Goal: Task Accomplishment & Management: Manage account settings

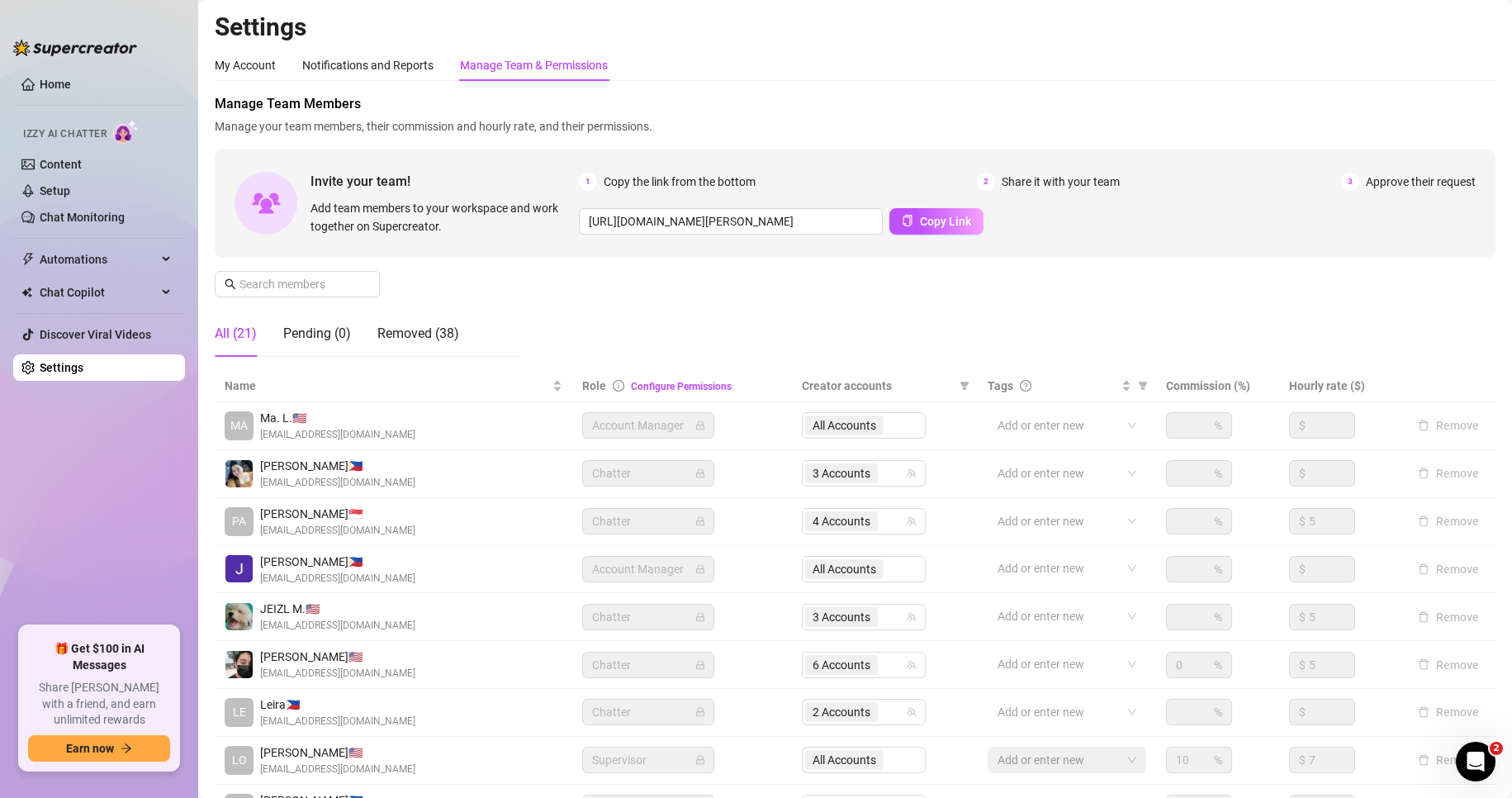
scroll to position [197, 0]
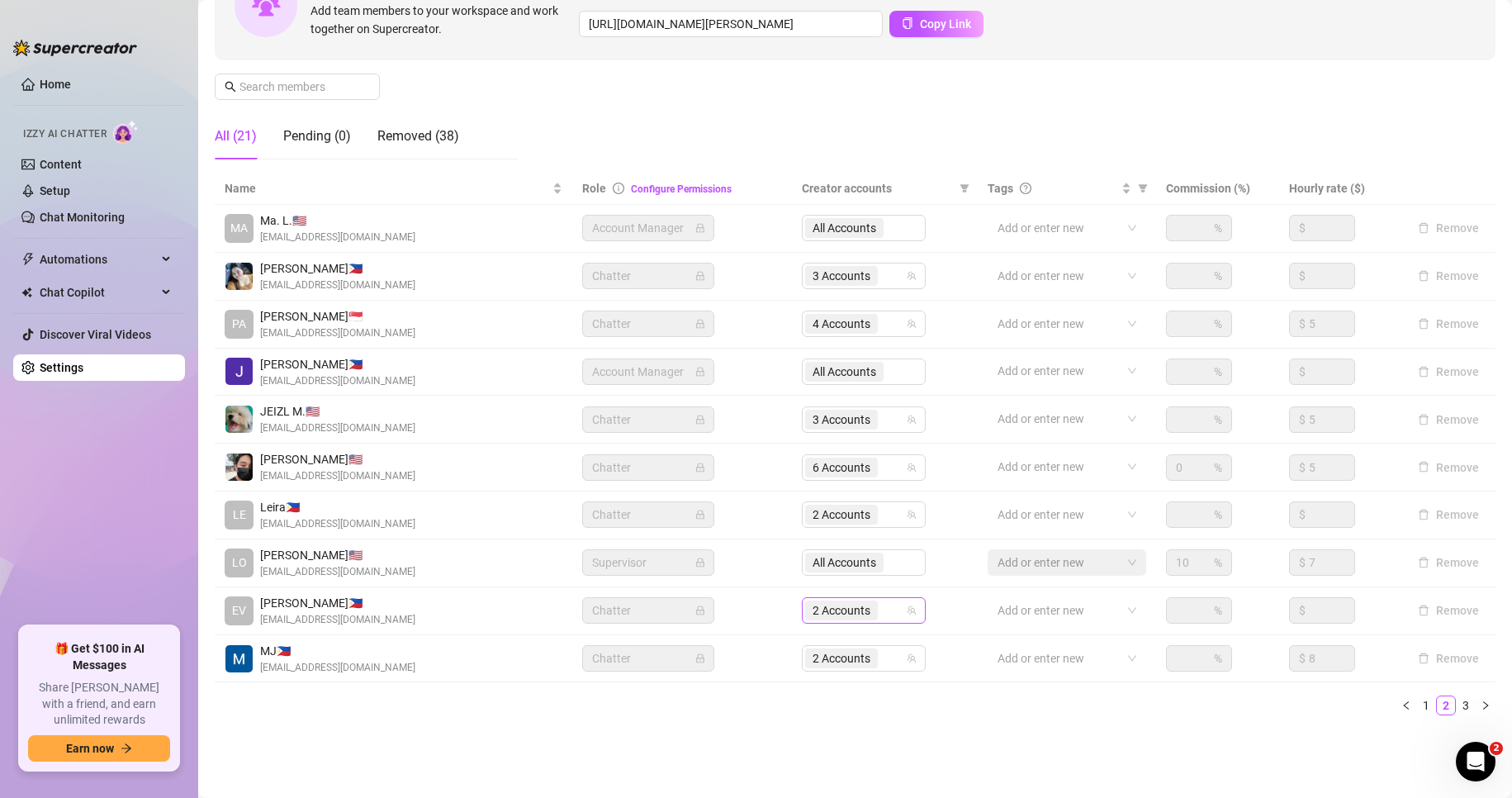
click at [839, 615] on span "2 Accounts" at bounding box center [841, 610] width 58 height 18
click at [863, 424] on span "3 Accounts" at bounding box center [841, 419] width 58 height 18
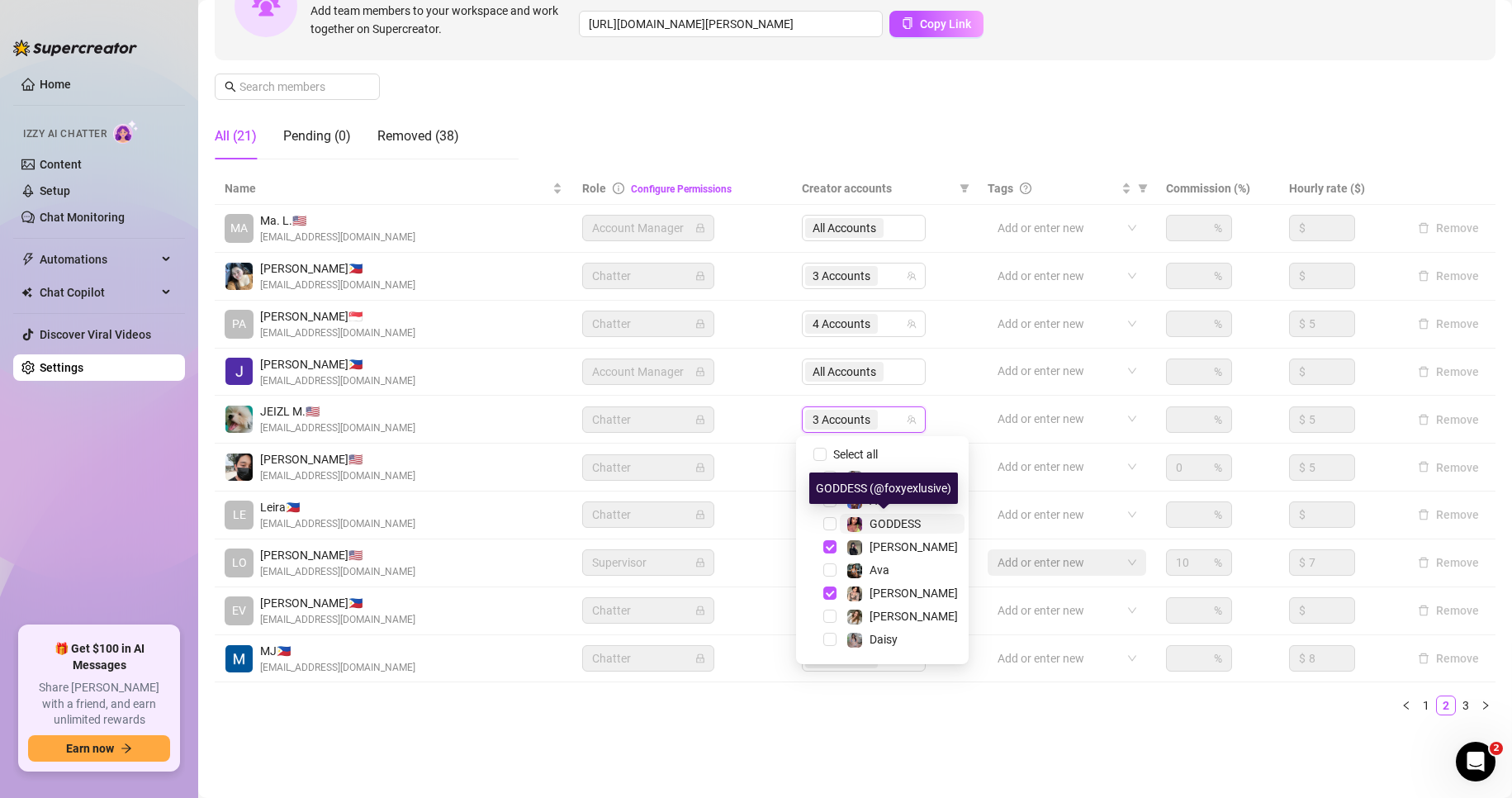
scroll to position [43, 0]
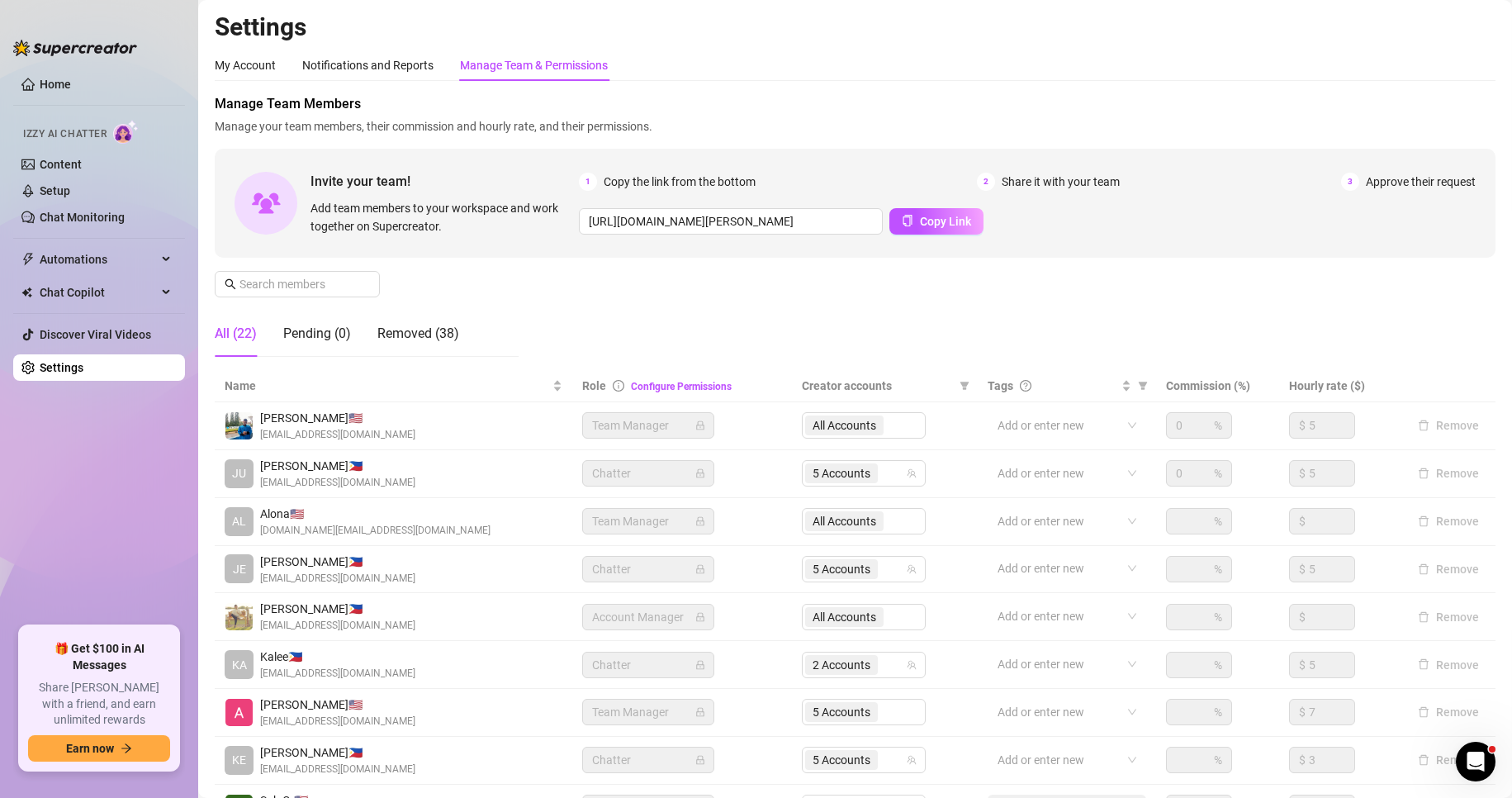
scroll to position [197, 0]
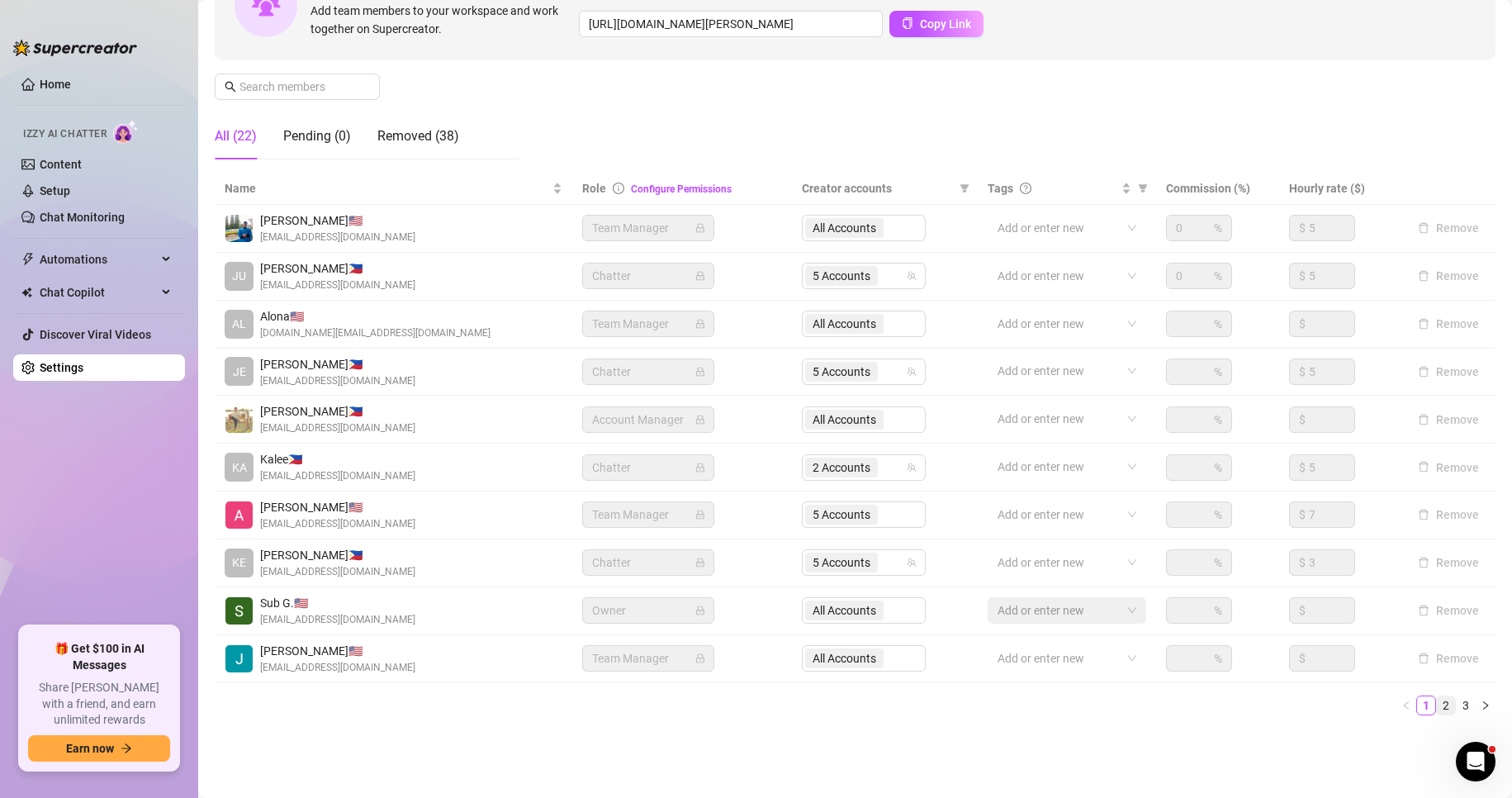
click at [1437, 703] on link "2" at bounding box center [1445, 705] width 18 height 18
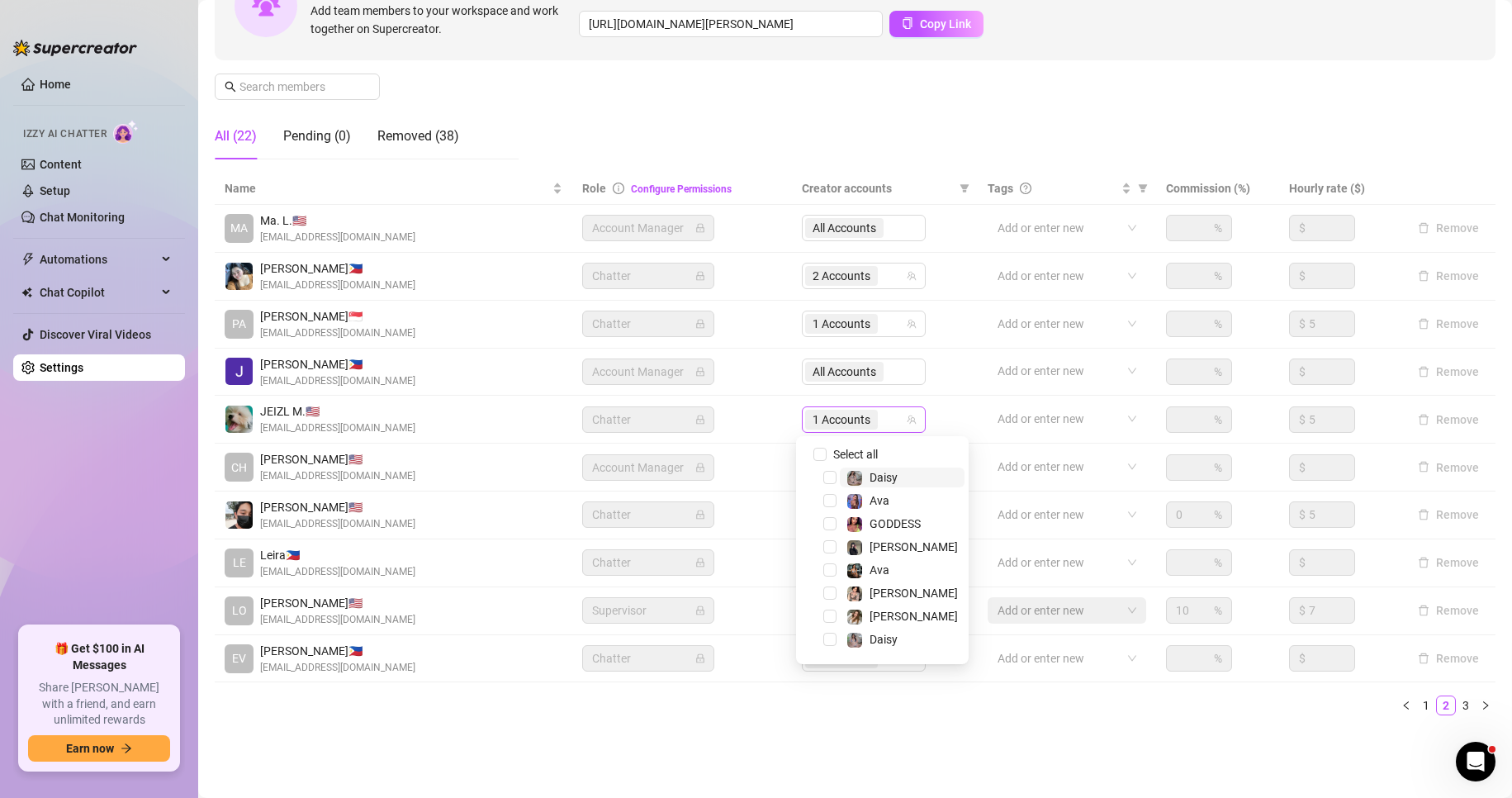
click at [851, 420] on span "1 Accounts" at bounding box center [841, 419] width 58 height 18
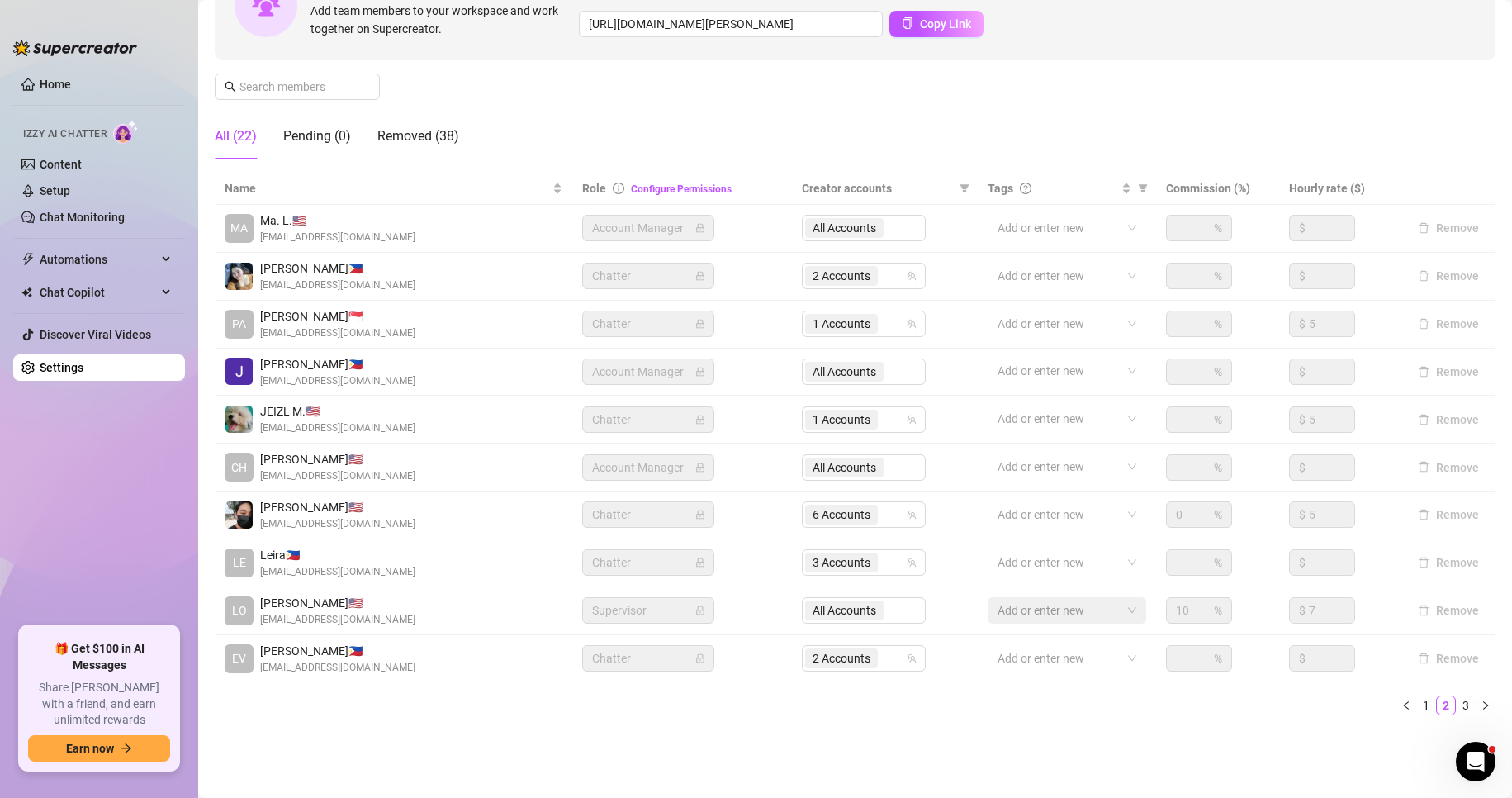
click at [762, 738] on div "Settings My Account Notifications and Reports Manage Team & Permissions Profile…" at bounding box center [855, 280] width 1281 height 934
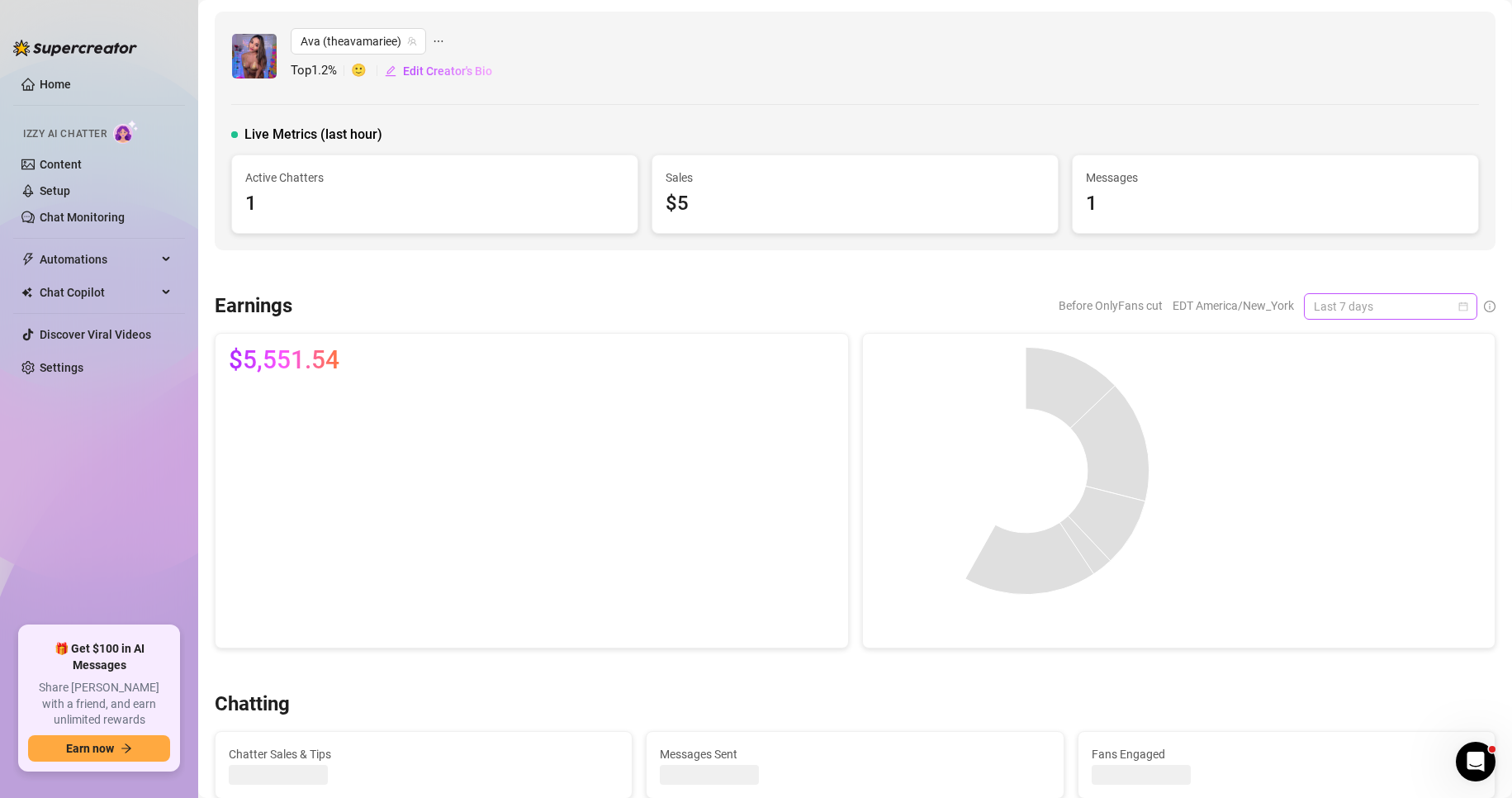
click at [1443, 308] on span "Last 7 days" at bounding box center [1390, 306] width 153 height 25
click at [1336, 445] on div "Custom date" at bounding box center [1377, 445] width 147 height 18
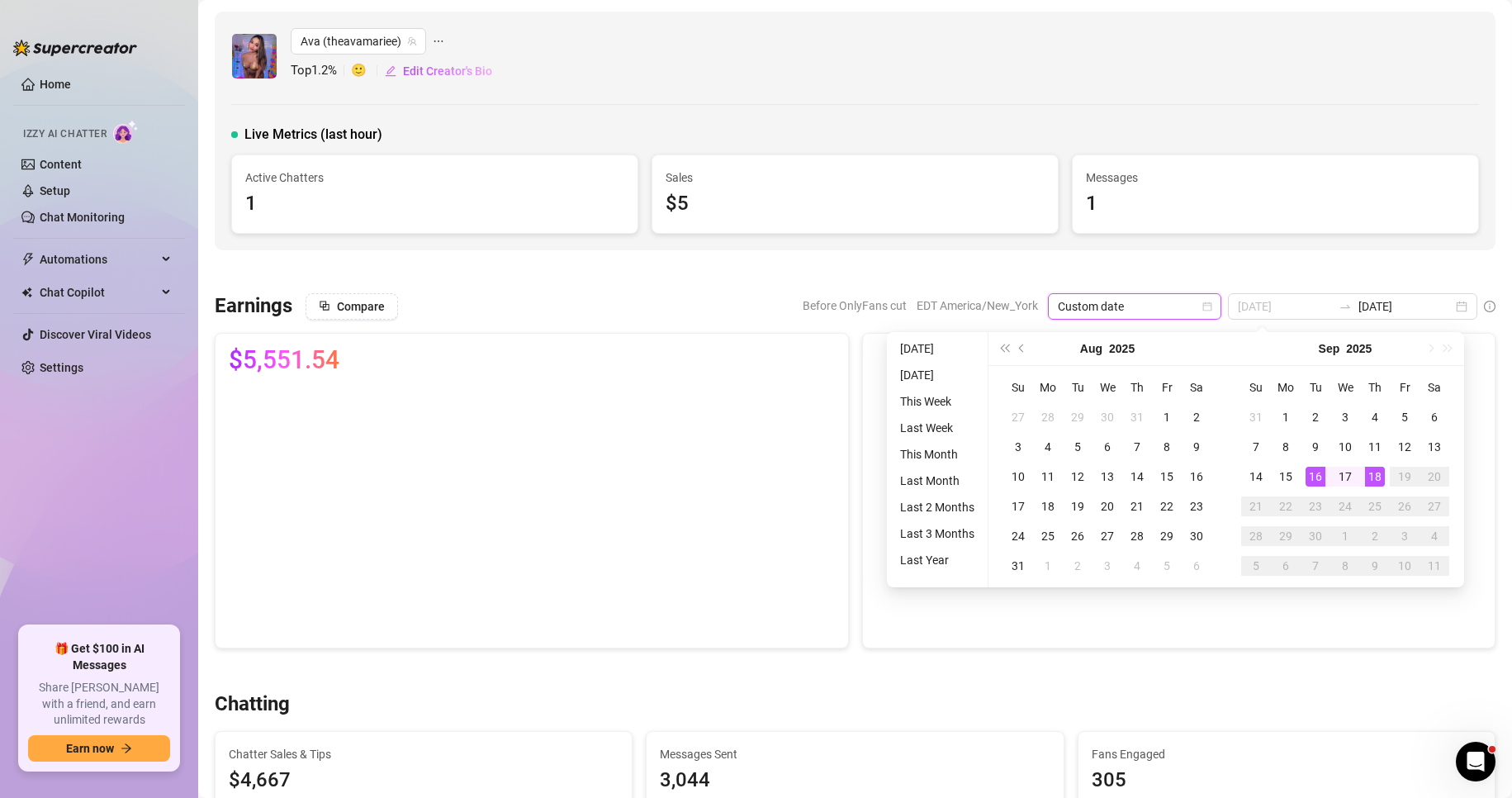
type input "[DATE]"
click at [1380, 478] on div "18" at bounding box center [1374, 476] width 20 height 20
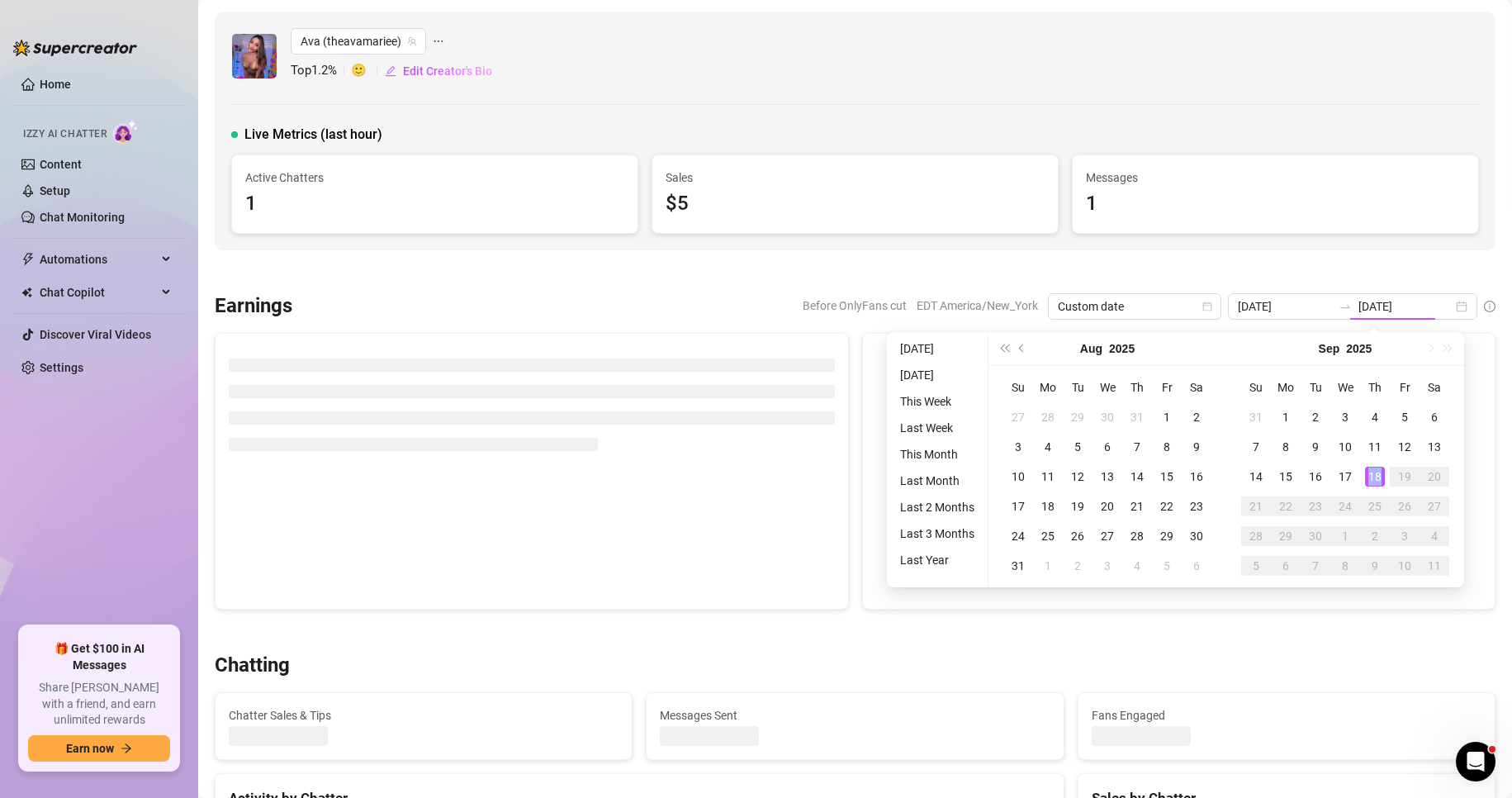
type input "[DATE]"
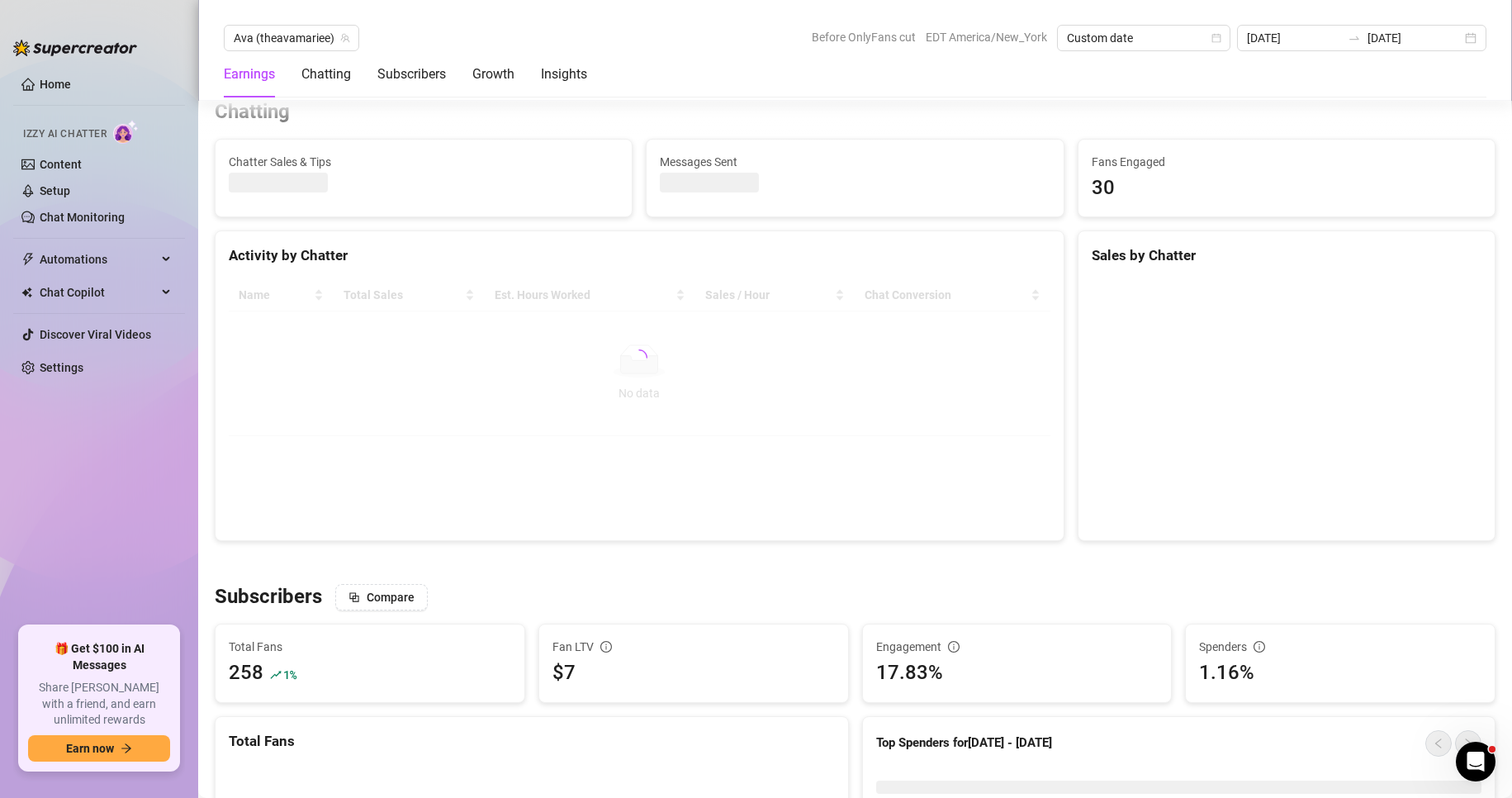
scroll to position [591, 0]
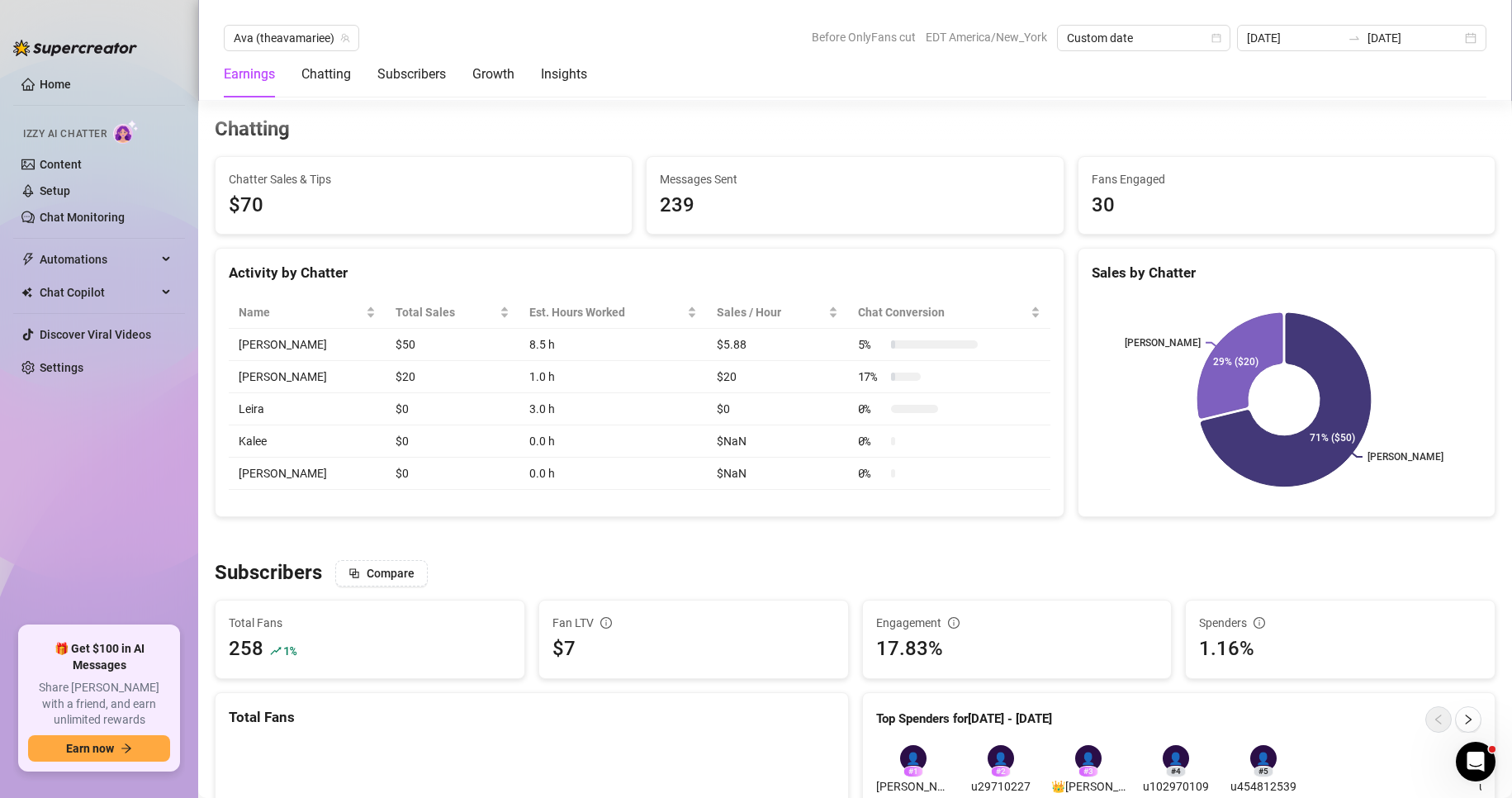
scroll to position [576, 0]
click at [164, 570] on ul "Home Izzy AI Chatter Content Setup Chat Monitoring Automations Chat Copilot Dis…" at bounding box center [99, 341] width 171 height 555
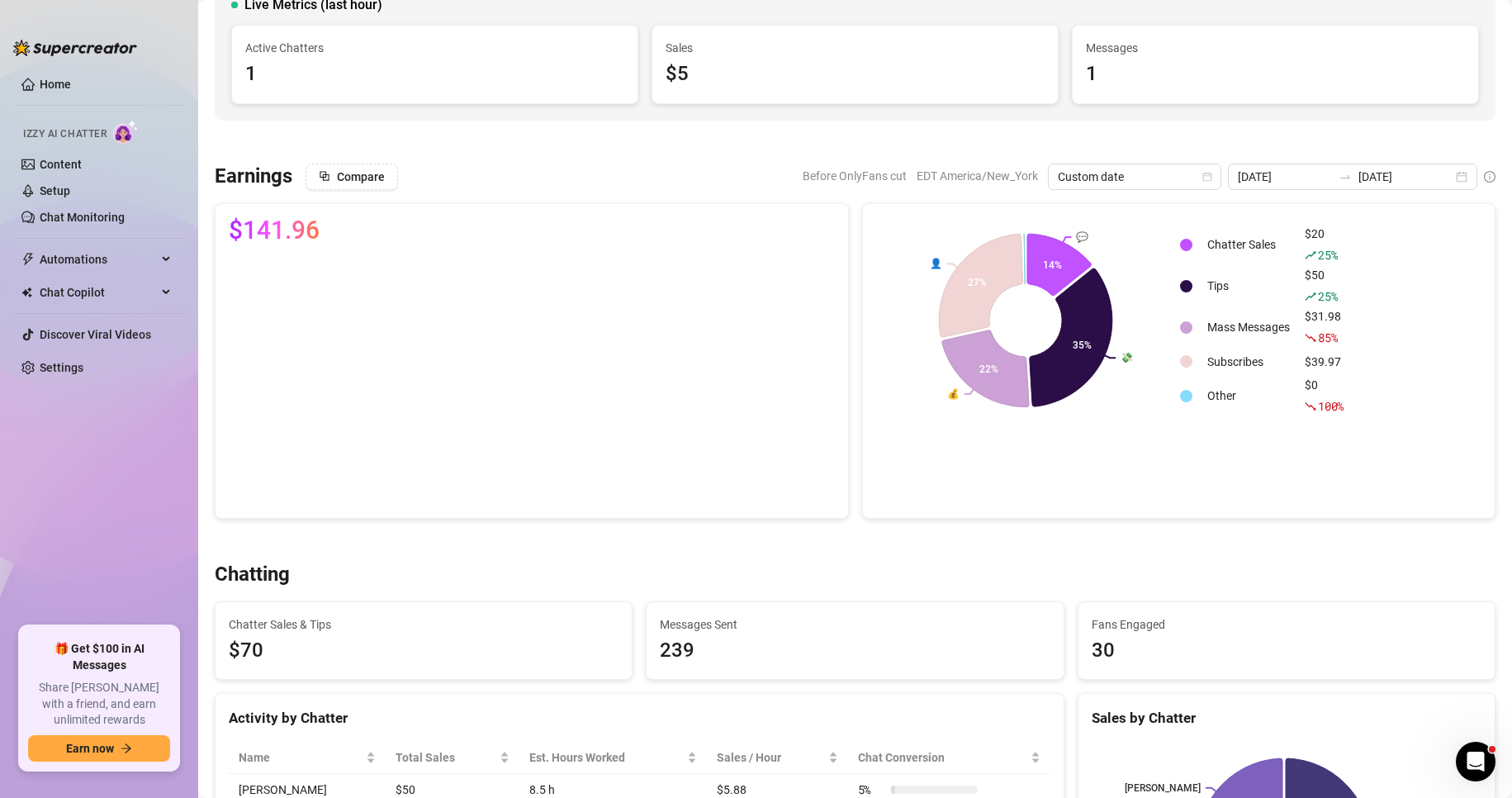
scroll to position [0, 0]
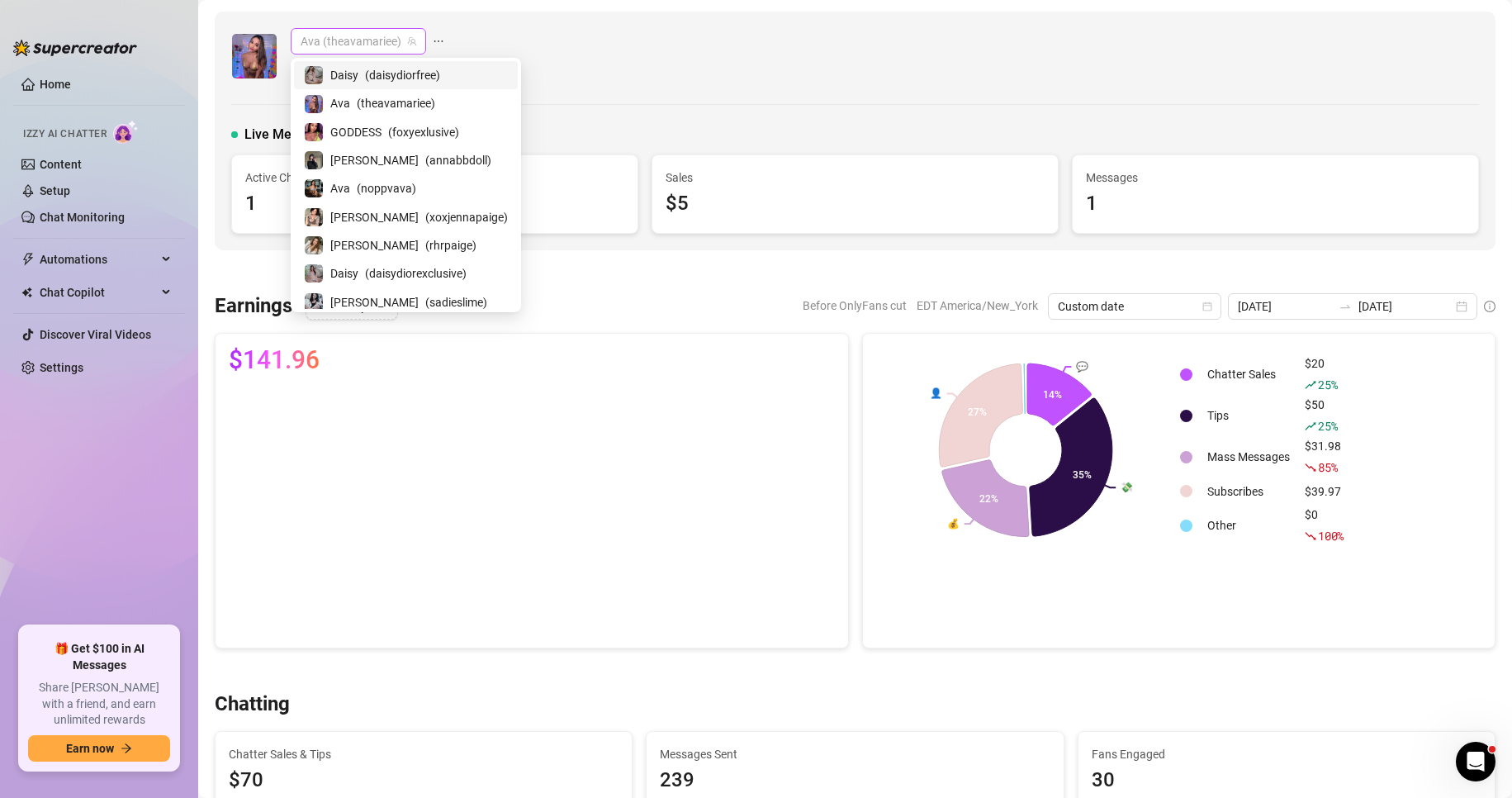
click at [356, 45] on span "Ava (theavamariee)" at bounding box center [358, 41] width 116 height 25
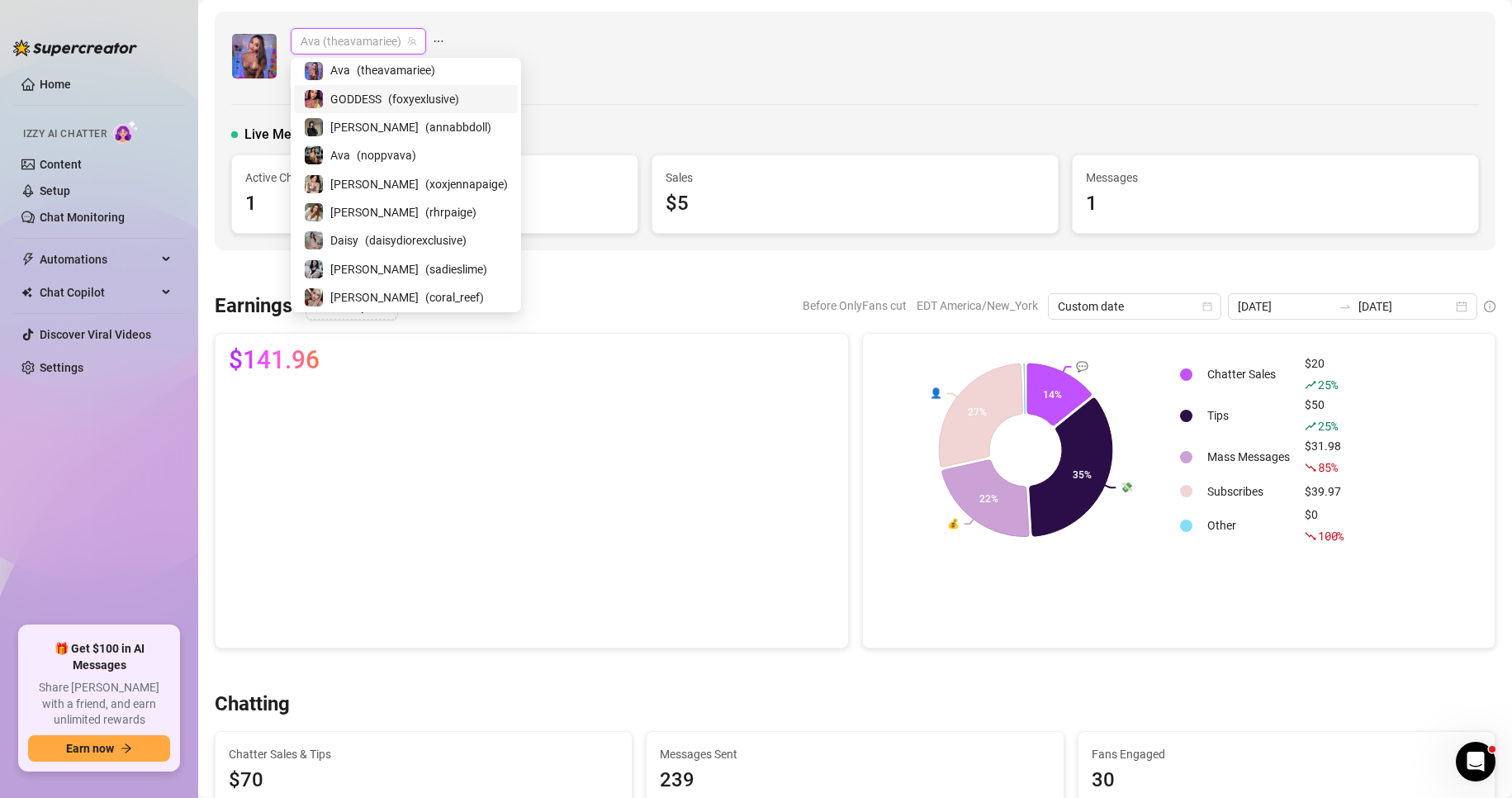
click at [366, 99] on span "GODDESS" at bounding box center [356, 99] width 51 height 18
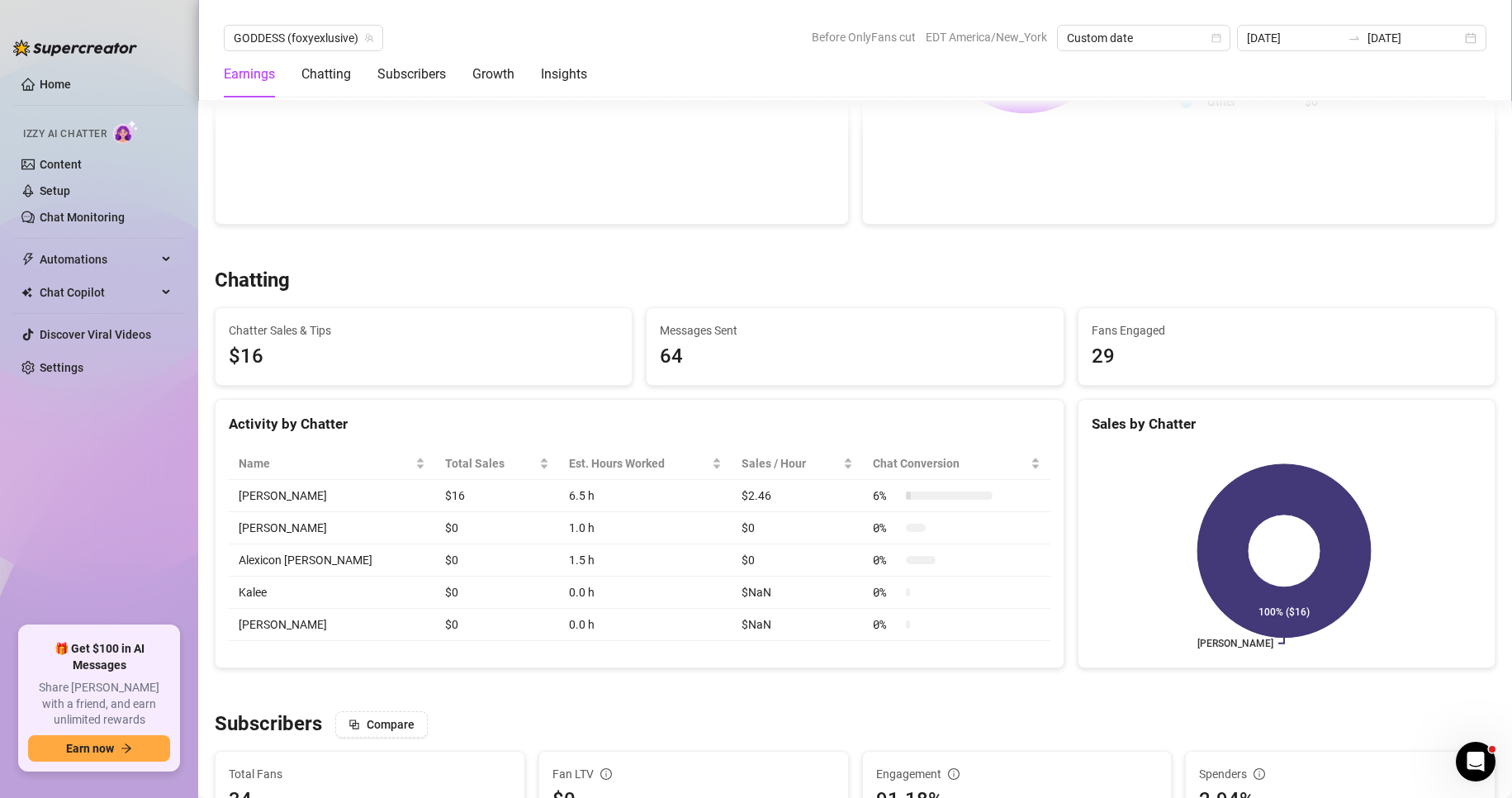
scroll to position [425, 0]
click at [62, 186] on link "Setup" at bounding box center [55, 190] width 30 height 13
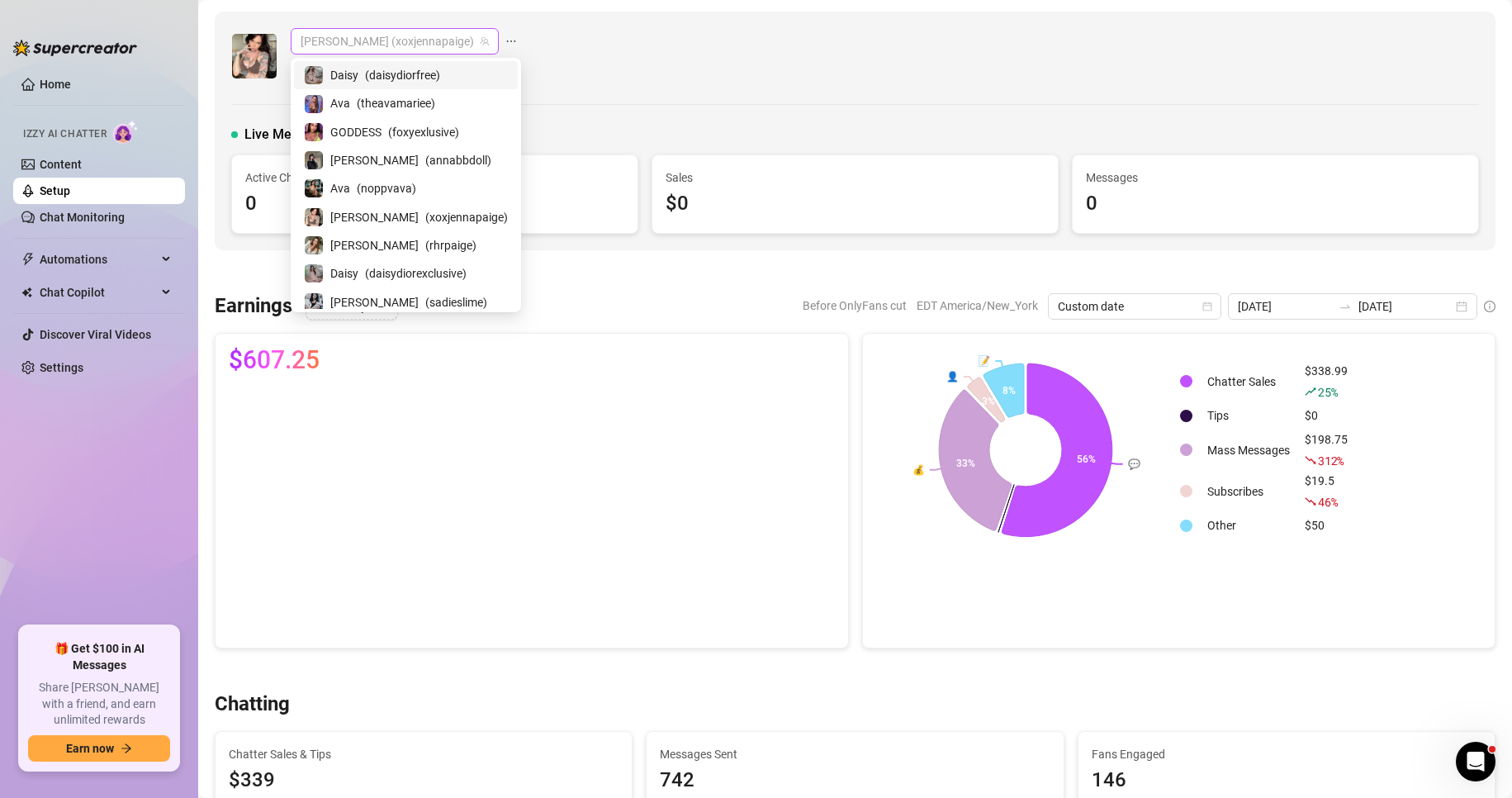
click at [410, 38] on span "[PERSON_NAME] (xoxjennapaige)" at bounding box center [395, 41] width 189 height 25
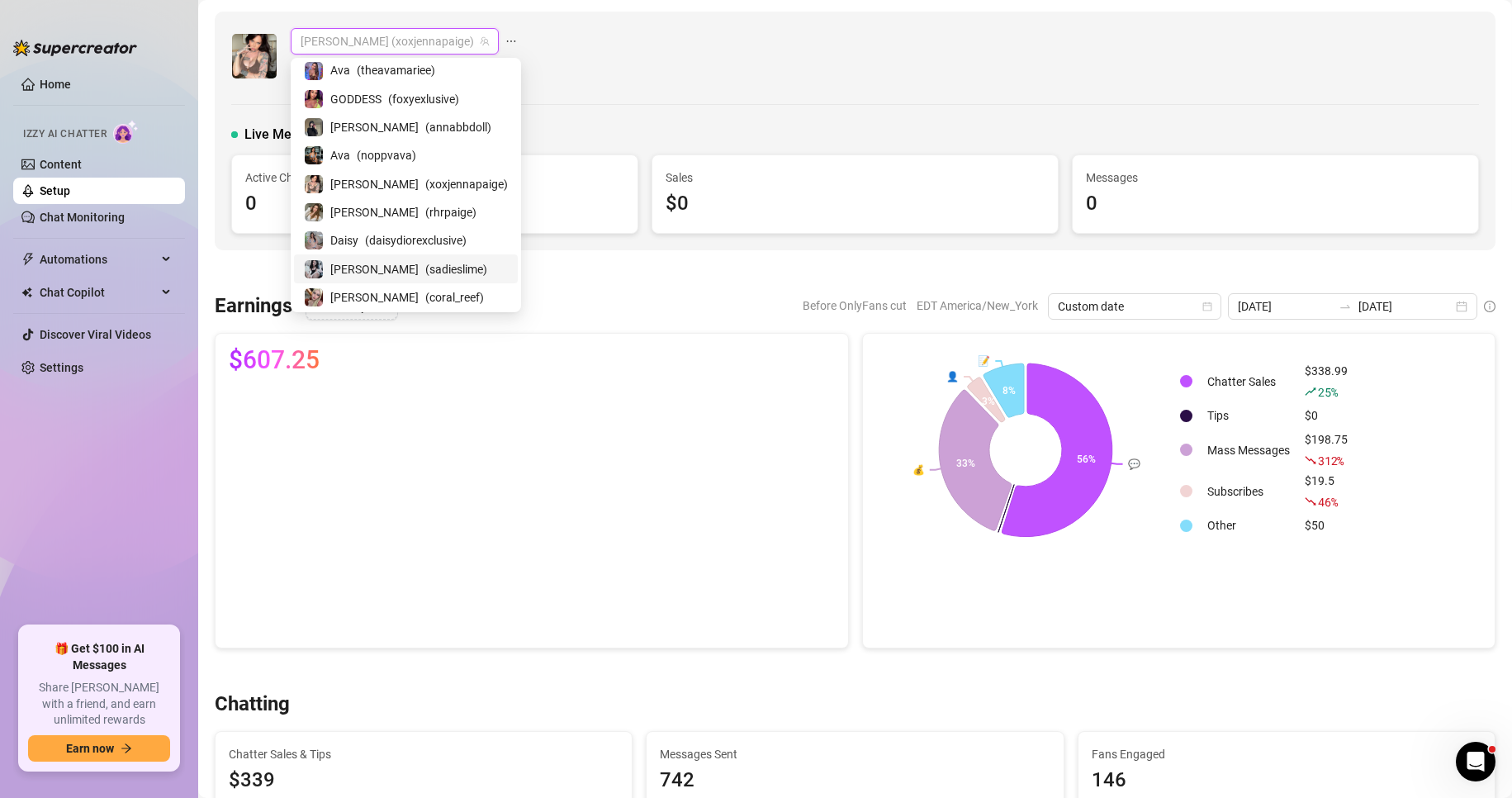
click at [362, 267] on div "[PERSON_NAME] ( sadieslime )" at bounding box center [406, 268] width 204 height 20
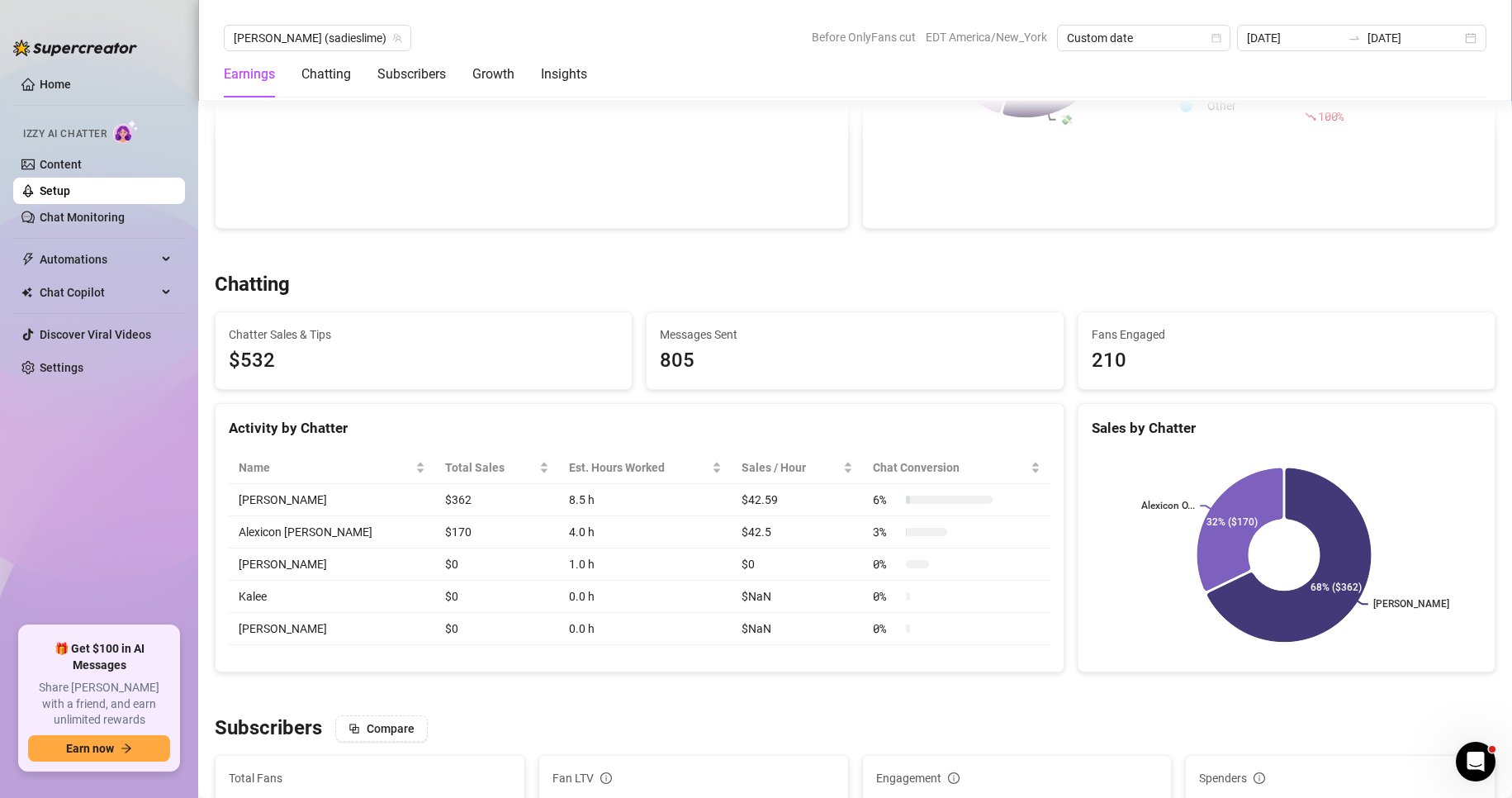
scroll to position [421, 0]
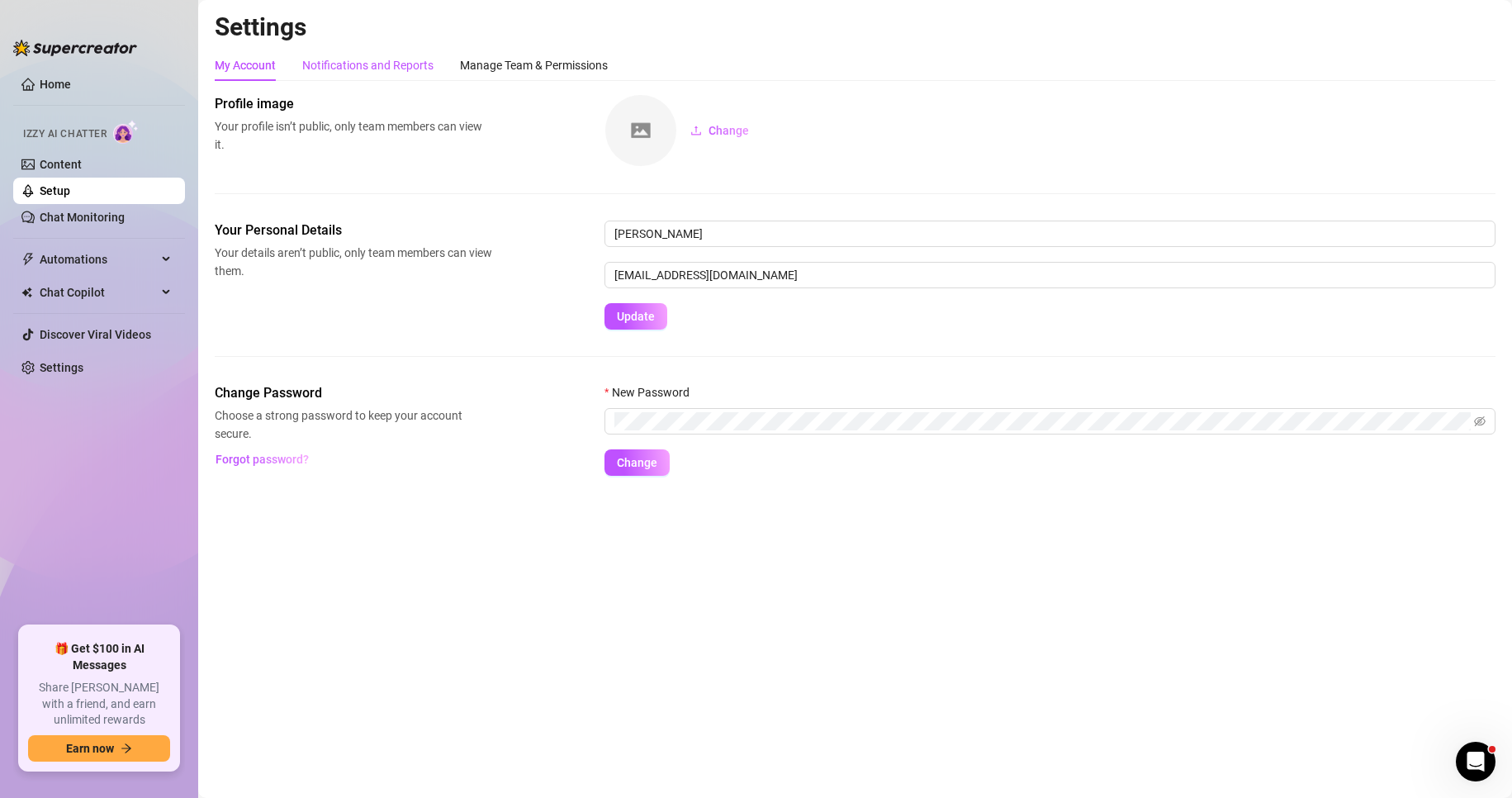
click at [377, 66] on div "Notifications and Reports" at bounding box center [368, 65] width 132 height 18
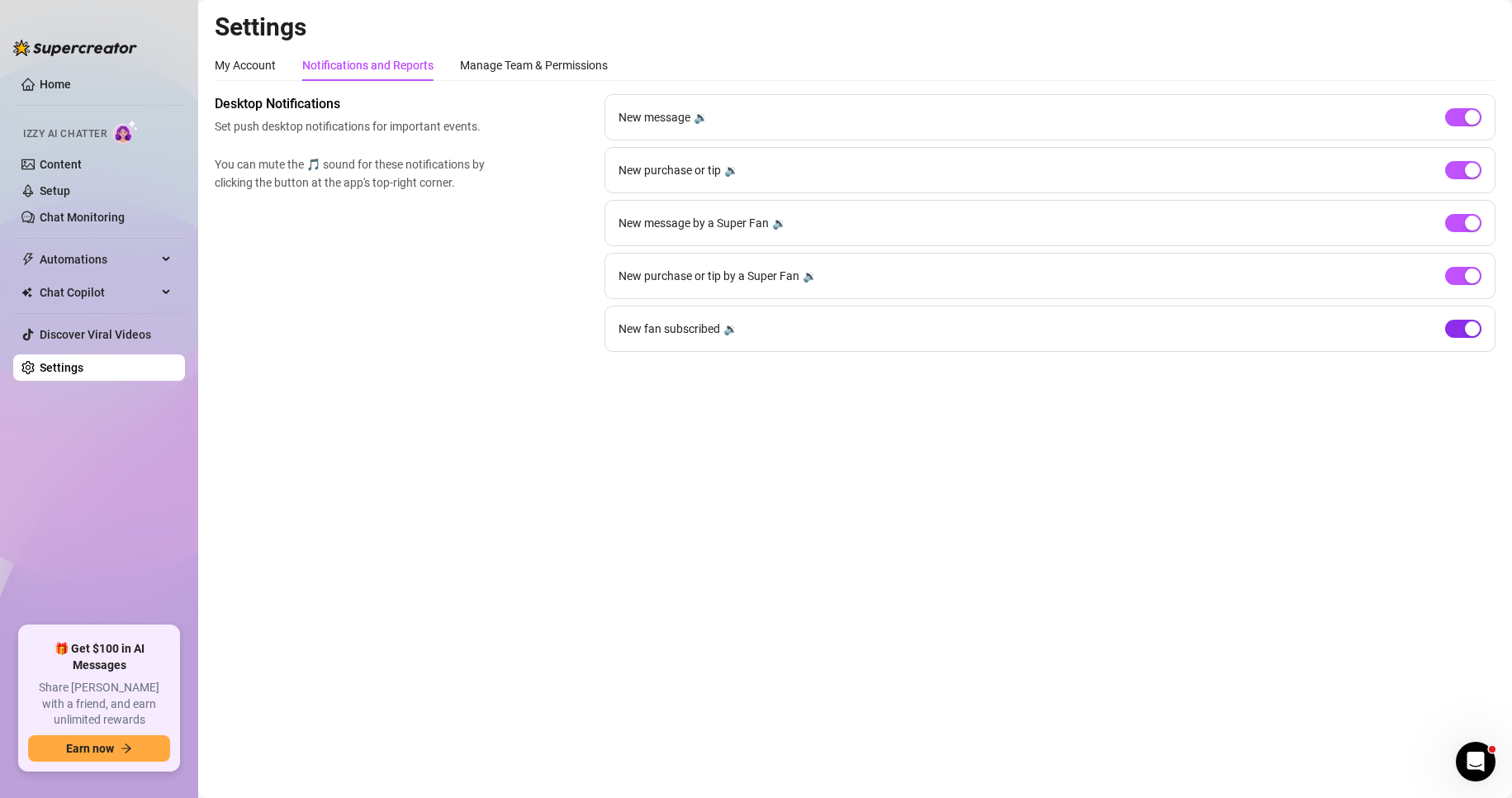
click at [1462, 331] on button "button" at bounding box center [1464, 328] width 36 height 18
